Goal: Task Accomplishment & Management: Manage account settings

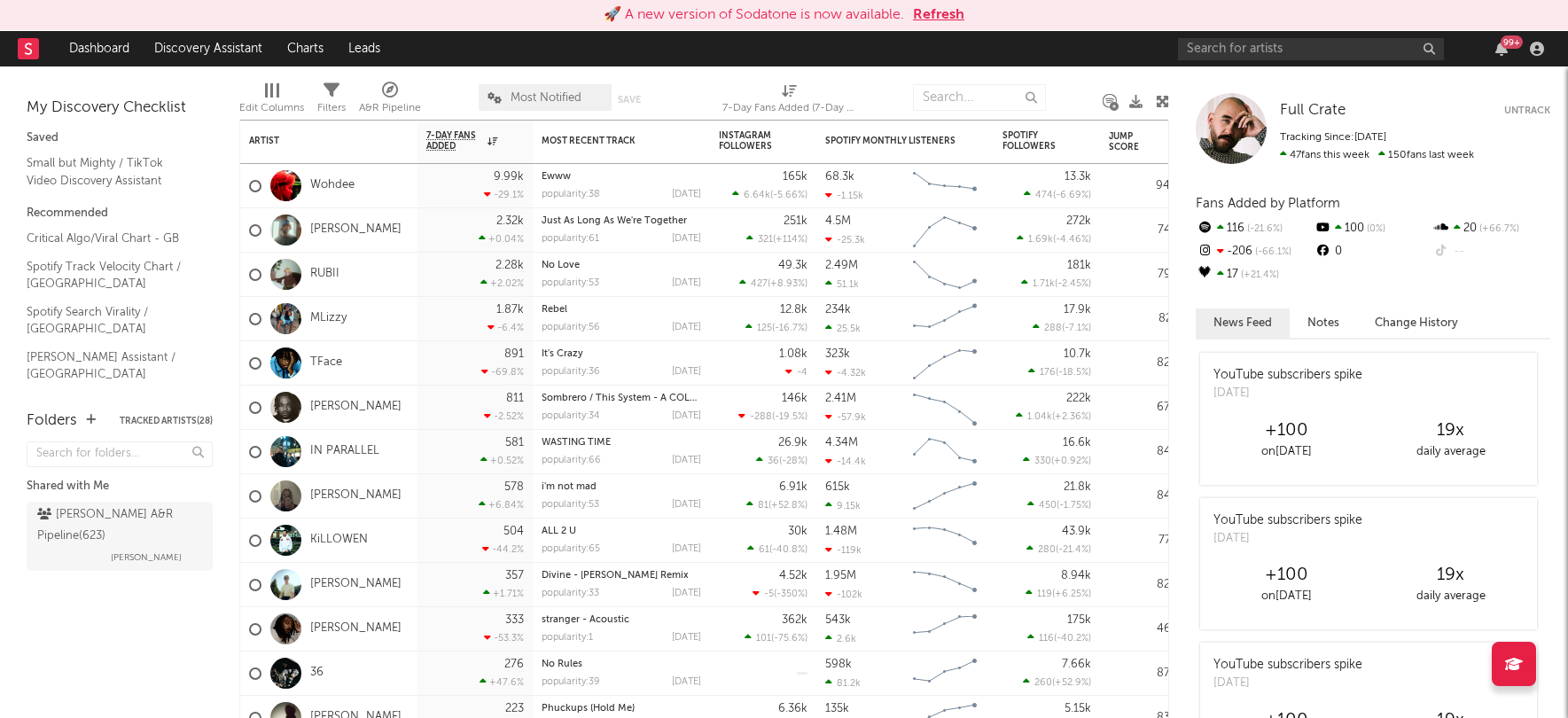
click at [30, 45] on icon at bounding box center [28, 48] width 7 height 12
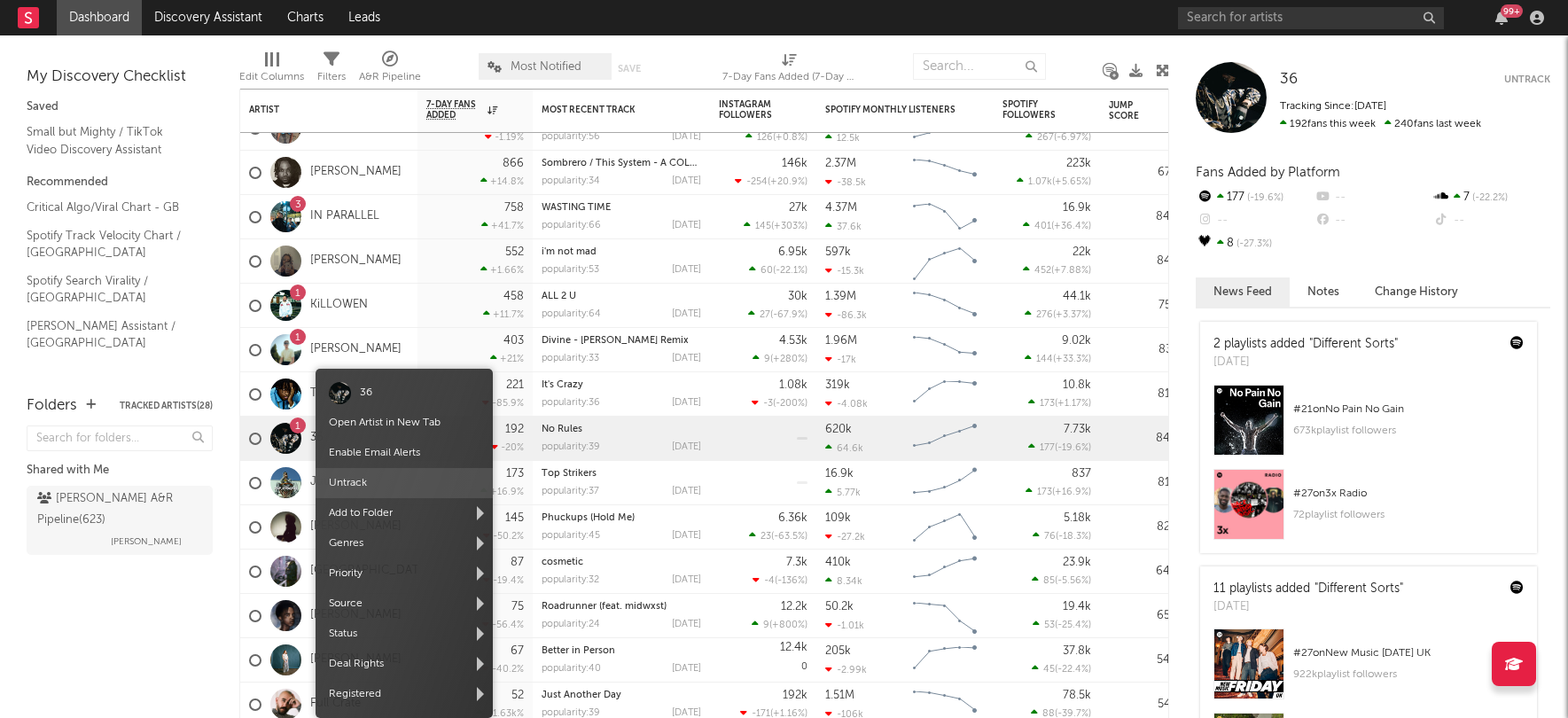
click at [366, 484] on span "Untrack" at bounding box center [404, 483] width 177 height 30
